Goal: Answer question/provide support

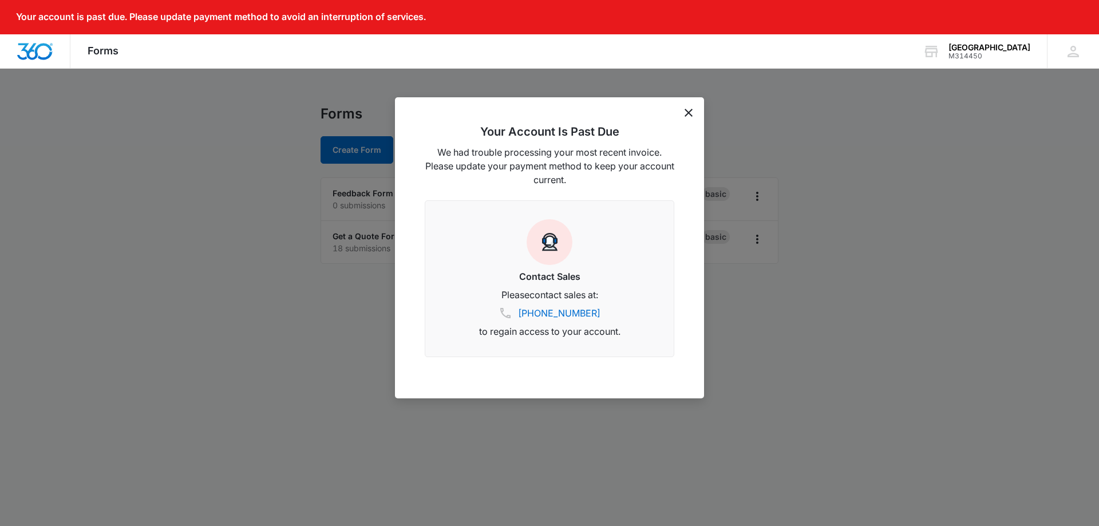
click at [685, 113] on icon "dismiss this dialog" at bounding box center [689, 113] width 8 height 8
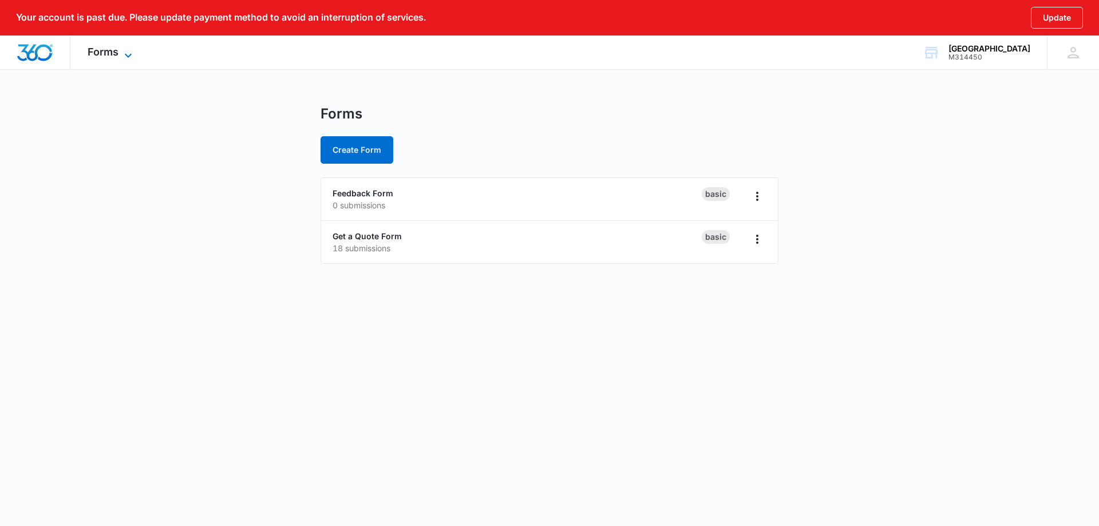
click at [128, 50] on icon at bounding box center [128, 56] width 14 height 14
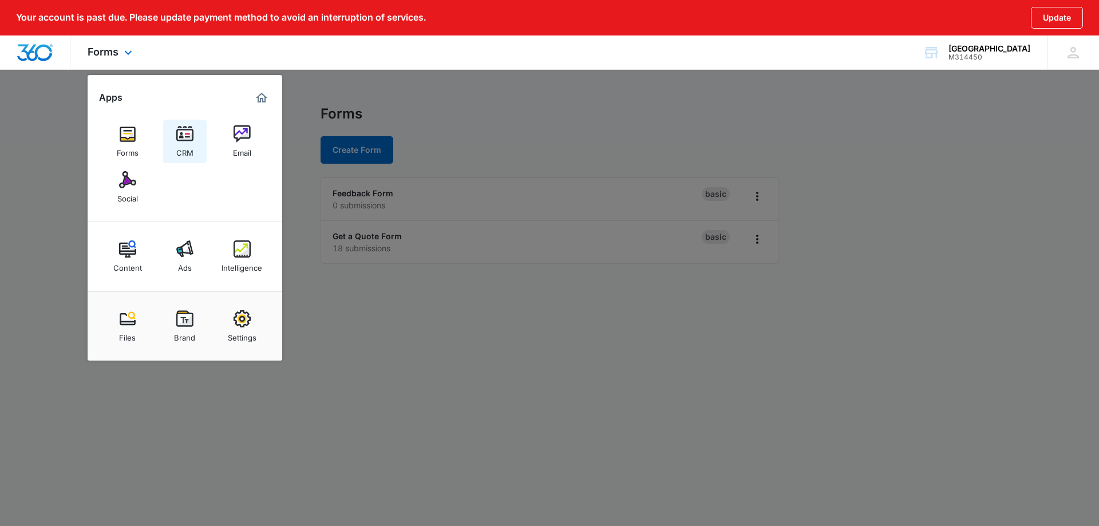
click at [192, 131] on img at bounding box center [184, 133] width 17 height 17
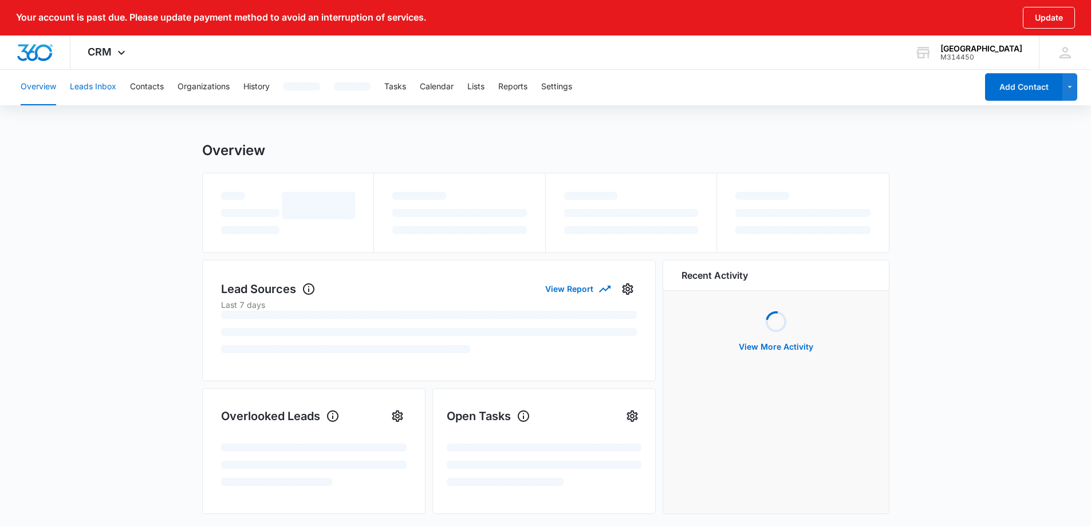
click at [79, 85] on button "Leads Inbox" at bounding box center [93, 87] width 46 height 37
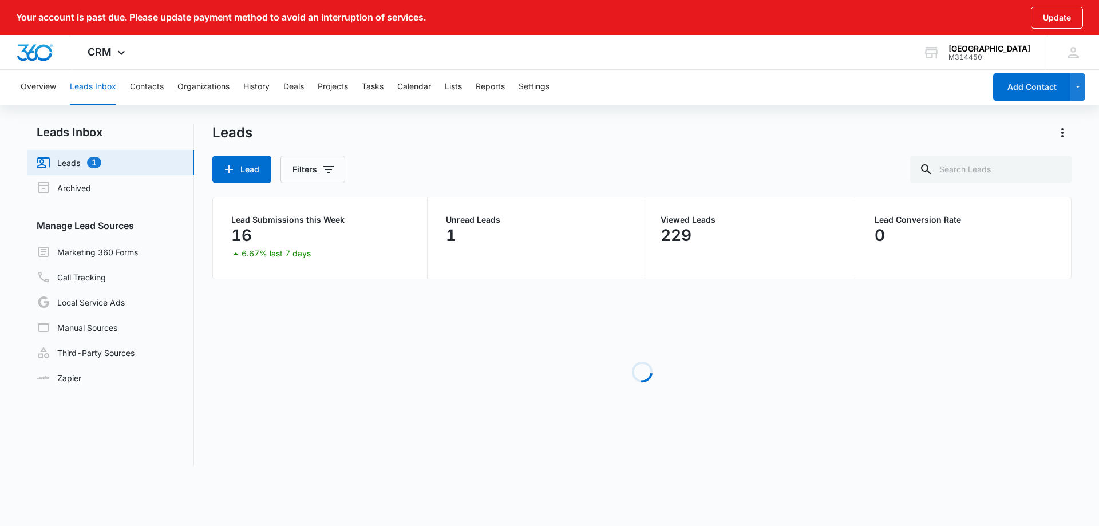
click at [88, 165] on link "Leads 1" at bounding box center [69, 163] width 65 height 14
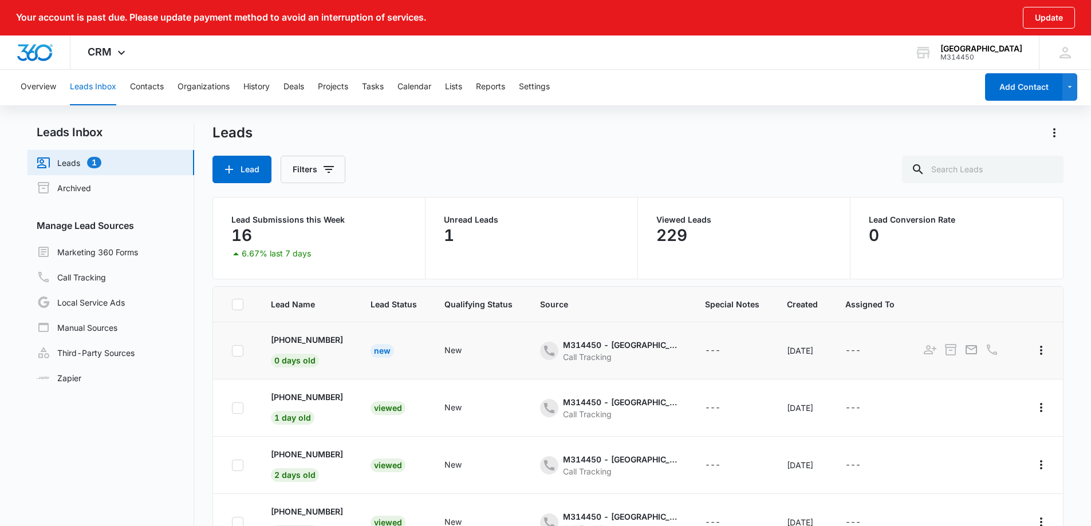
click at [370, 348] on div "New" at bounding box center [381, 351] width 23 height 14
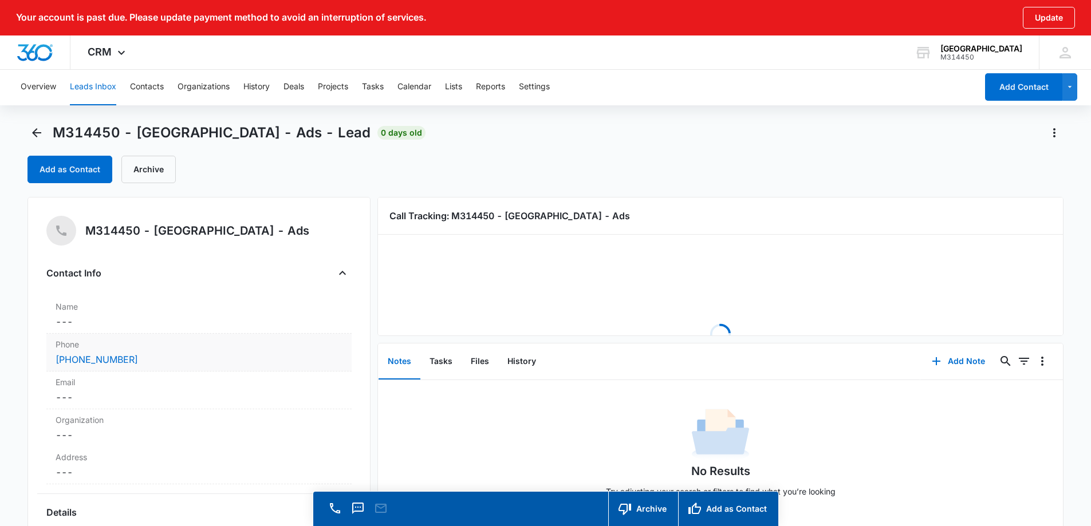
click at [160, 352] on div "Phone Cancel Save Changes [PHONE_NUMBER]" at bounding box center [198, 353] width 305 height 38
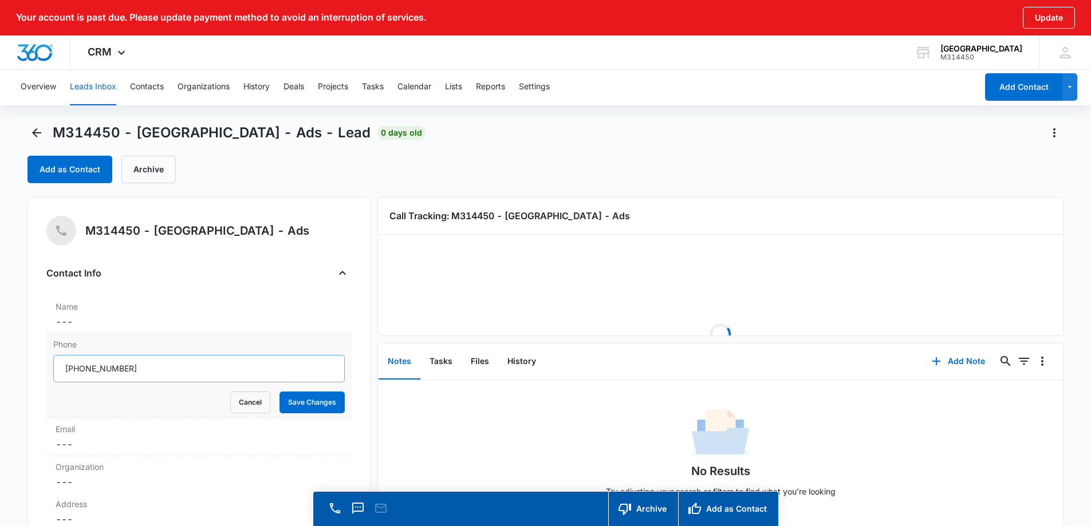
drag, startPoint x: 163, startPoint y: 366, endPoint x: 75, endPoint y: 365, distance: 88.2
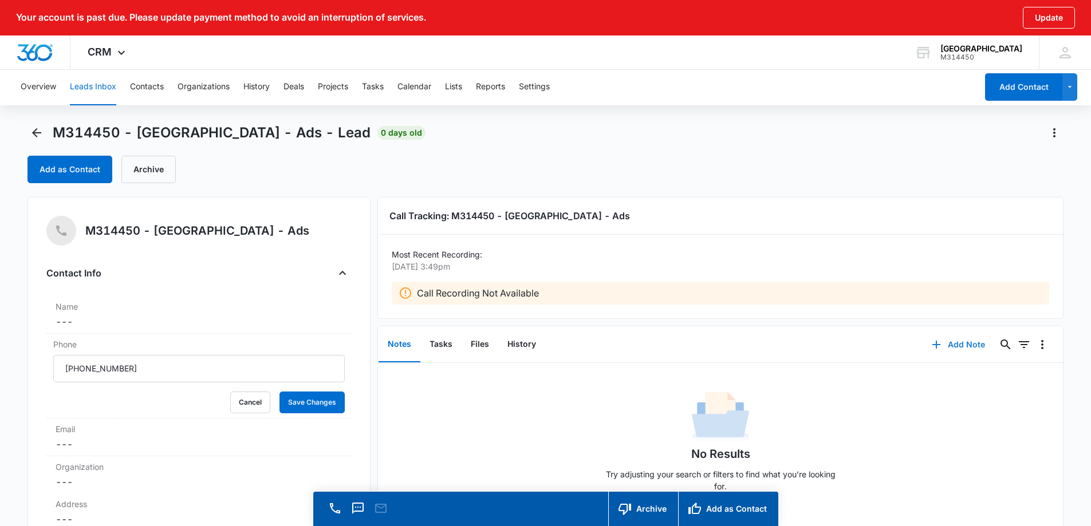
click at [963, 338] on button "Add Note" at bounding box center [958, 344] width 76 height 27
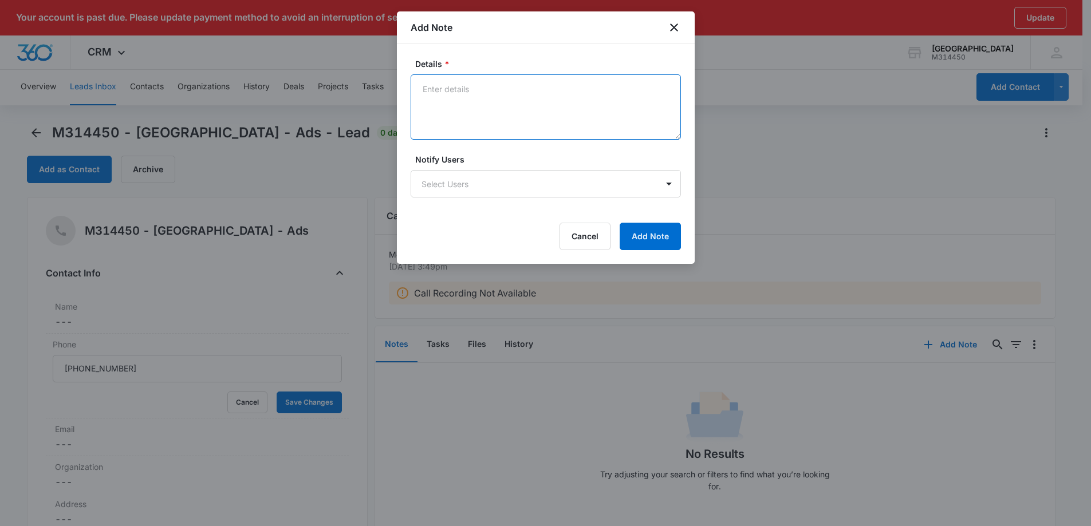
click at [463, 104] on textarea "Details *" at bounding box center [545, 106] width 270 height 65
click at [424, 91] on textarea "Exisiting pt lm for us to call back" at bounding box center [545, 106] width 270 height 65
type textarea "Existing pt lm for us to call back"
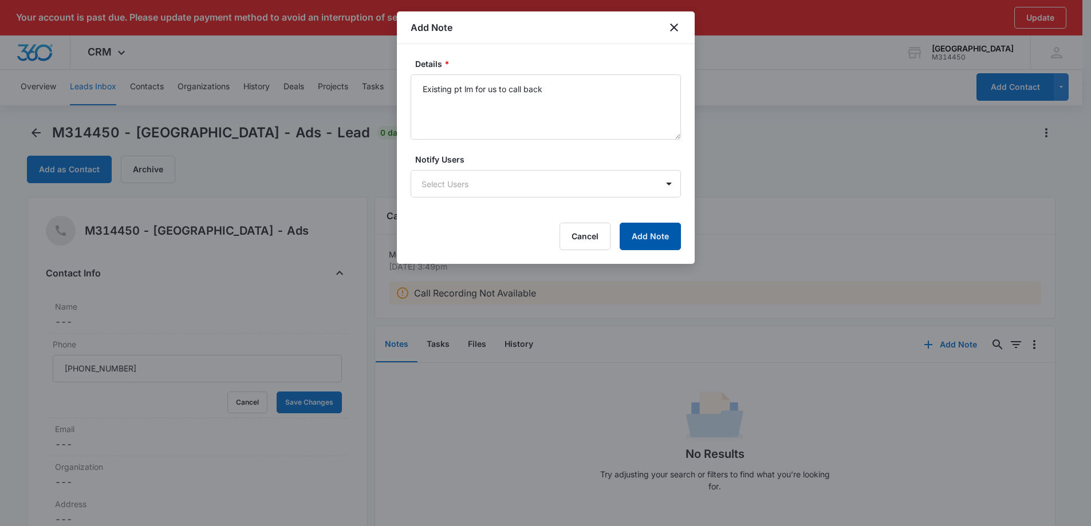
click at [653, 231] on button "Add Note" at bounding box center [649, 236] width 61 height 27
